Goal: Navigation & Orientation: Understand site structure

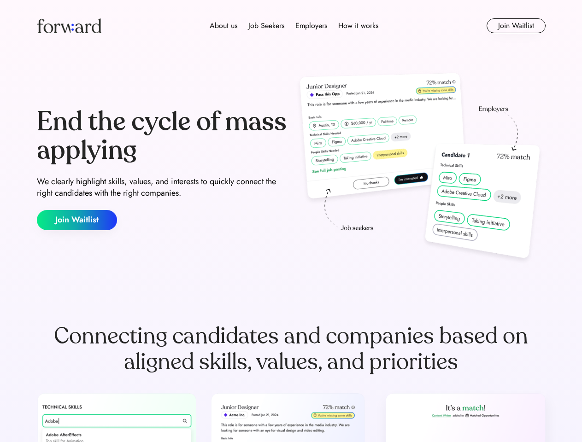
click at [291, 221] on div "End the cycle of mass applying We clearly highlight skills, values, and interes…" at bounding box center [291, 169] width 509 height 198
click at [291, 26] on div "About us Job Seekers Employers How it works" at bounding box center [293, 25] width 363 height 11
click at [69, 26] on img at bounding box center [69, 25] width 64 height 15
click at [294, 26] on div "About us Job Seekers Employers How it works" at bounding box center [293, 25] width 363 height 11
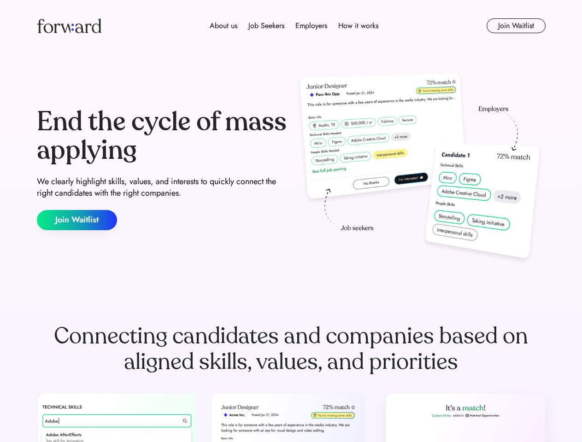
click at [223, 26] on div "About us" at bounding box center [224, 25] width 28 height 11
click at [266, 26] on div "Job Seekers" at bounding box center [266, 25] width 36 height 11
click at [311, 26] on div "Employers" at bounding box center [311, 25] width 32 height 11
click at [357, 26] on div "How it works" at bounding box center [358, 25] width 40 height 11
click at [516, 26] on button "Join Waitlist" at bounding box center [515, 25] width 59 height 15
